Goal: Task Accomplishment & Management: Manage account settings

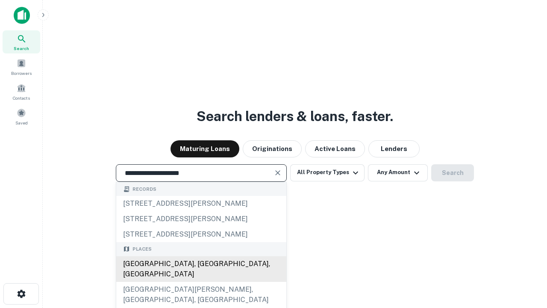
click at [201, 282] on div "[GEOGRAPHIC_DATA], [GEOGRAPHIC_DATA], [GEOGRAPHIC_DATA]" at bounding box center [201, 269] width 170 height 26
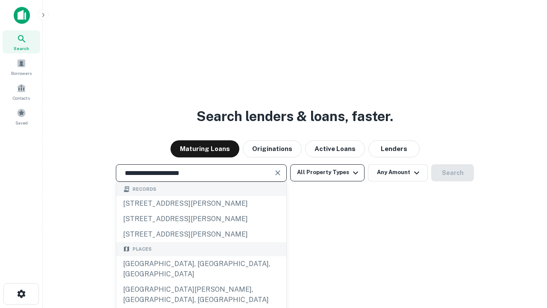
type input "**********"
click at [327, 172] on button "All Property Types" at bounding box center [327, 172] width 74 height 17
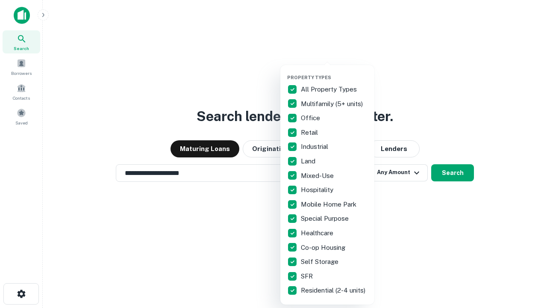
click at [334, 72] on button "button" at bounding box center [334, 72] width 94 height 0
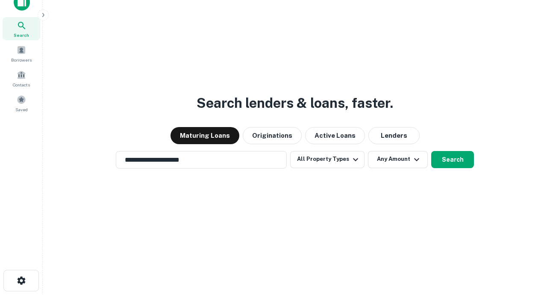
scroll to position [5, 103]
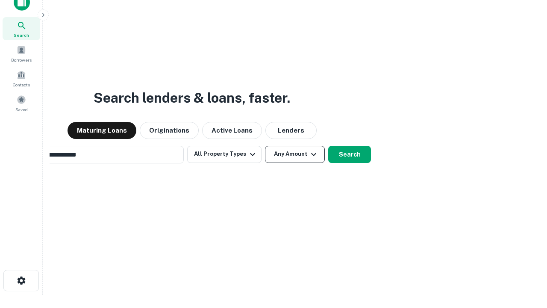
click at [265, 146] on button "Any Amount" at bounding box center [295, 154] width 60 height 17
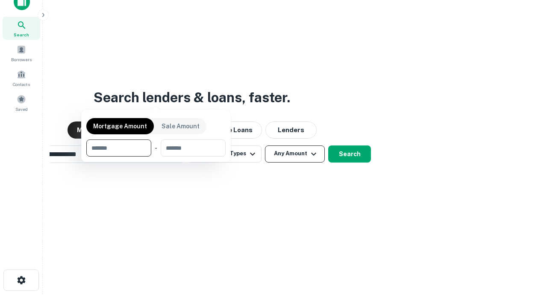
scroll to position [62, 242]
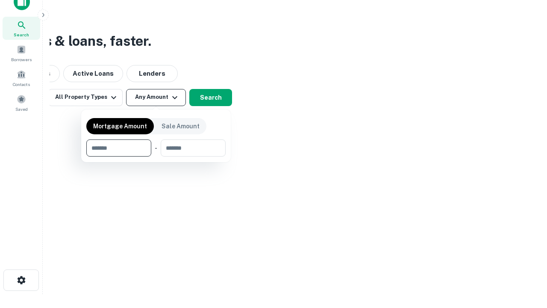
type input "*******"
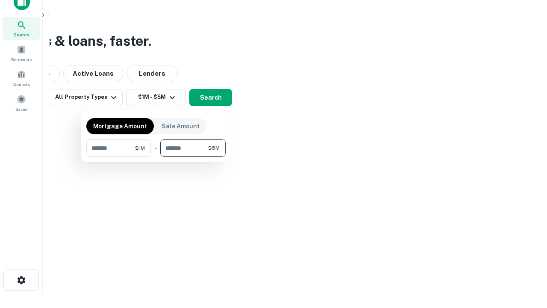
type input "*******"
click at [156, 156] on button "button" at bounding box center [155, 156] width 139 height 0
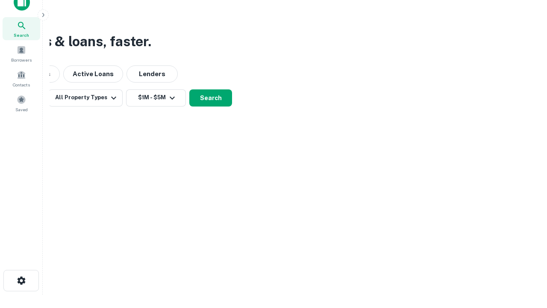
scroll to position [5, 158]
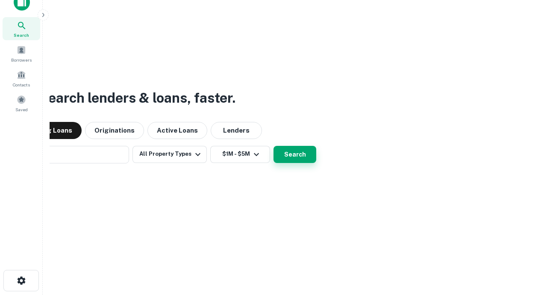
click at [274, 146] on button "Search" at bounding box center [295, 154] width 43 height 17
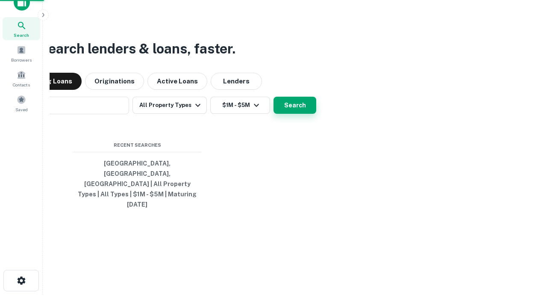
scroll to position [23, 242]
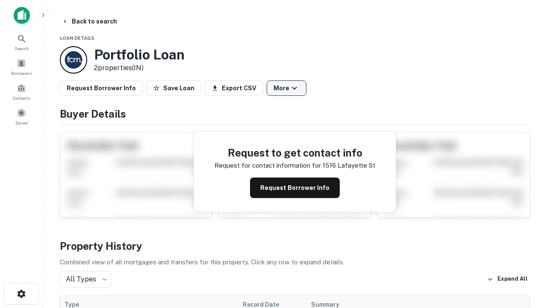
click at [286, 88] on button "More" at bounding box center [287, 87] width 40 height 15
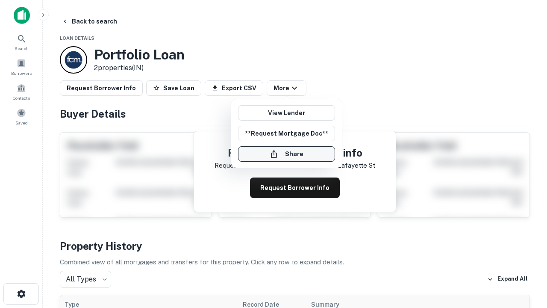
click at [286, 154] on button "Share" at bounding box center [286, 153] width 97 height 15
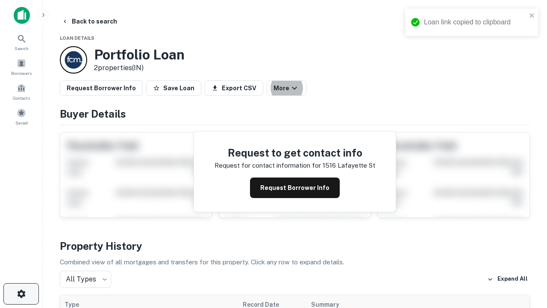
click at [21, 294] on icon "button" at bounding box center [21, 293] width 10 height 10
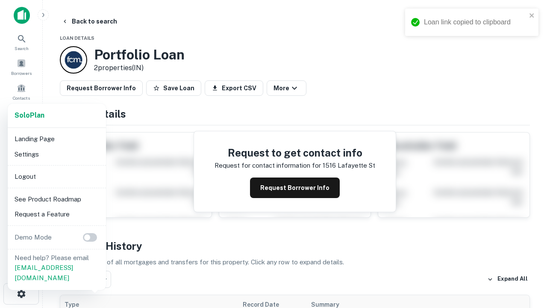
click at [56, 176] on li "Logout" at bounding box center [56, 176] width 91 height 15
